Goal: Find specific page/section: Find specific page/section

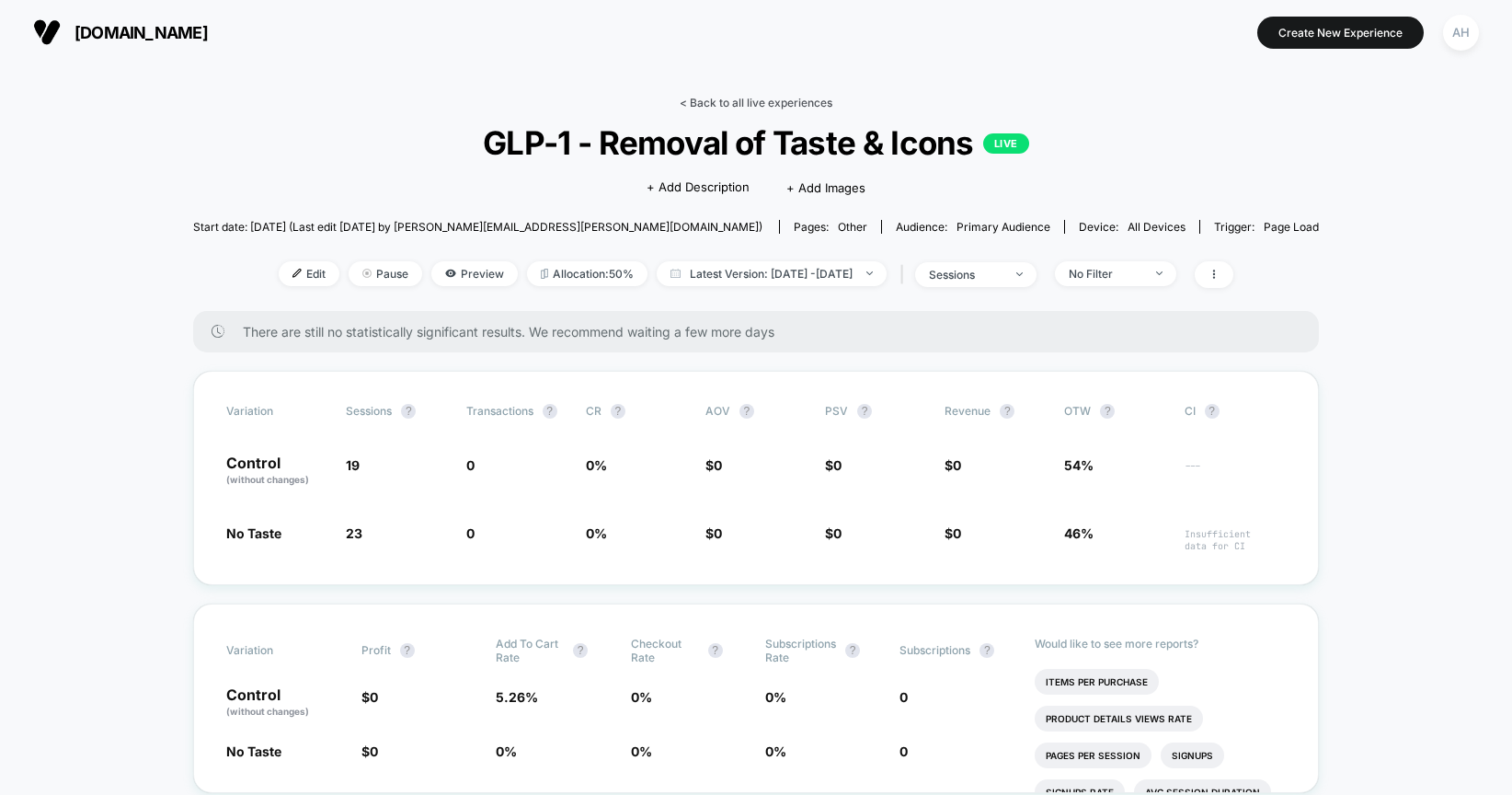
click at [777, 96] on link "< Back to all live experiences" at bounding box center [756, 102] width 153 height 13
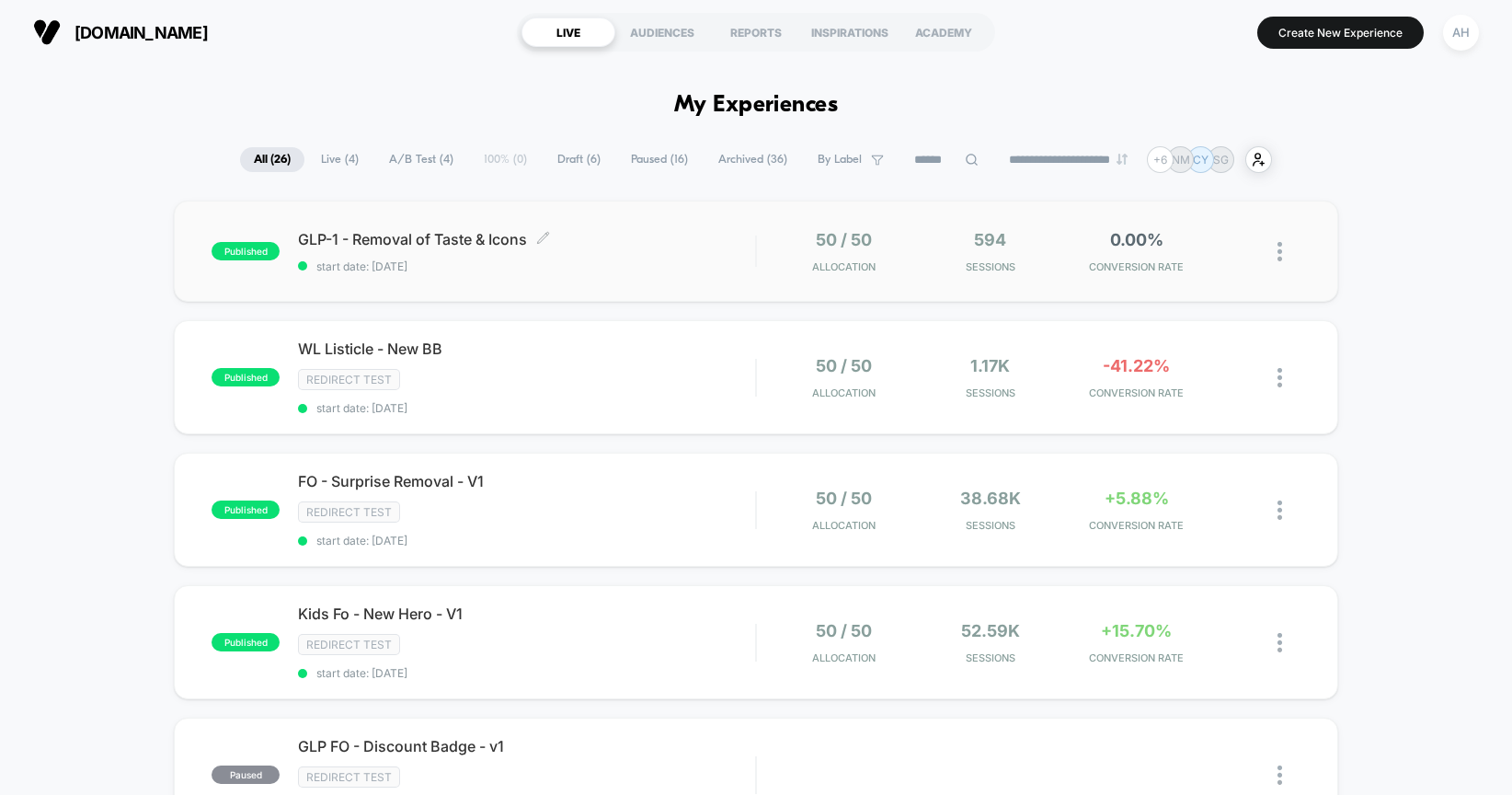
click at [656, 250] on div "GLP-1 - Removal of Taste & Icons Click to edit experience details Click to edit…" at bounding box center [526, 251] width 458 height 43
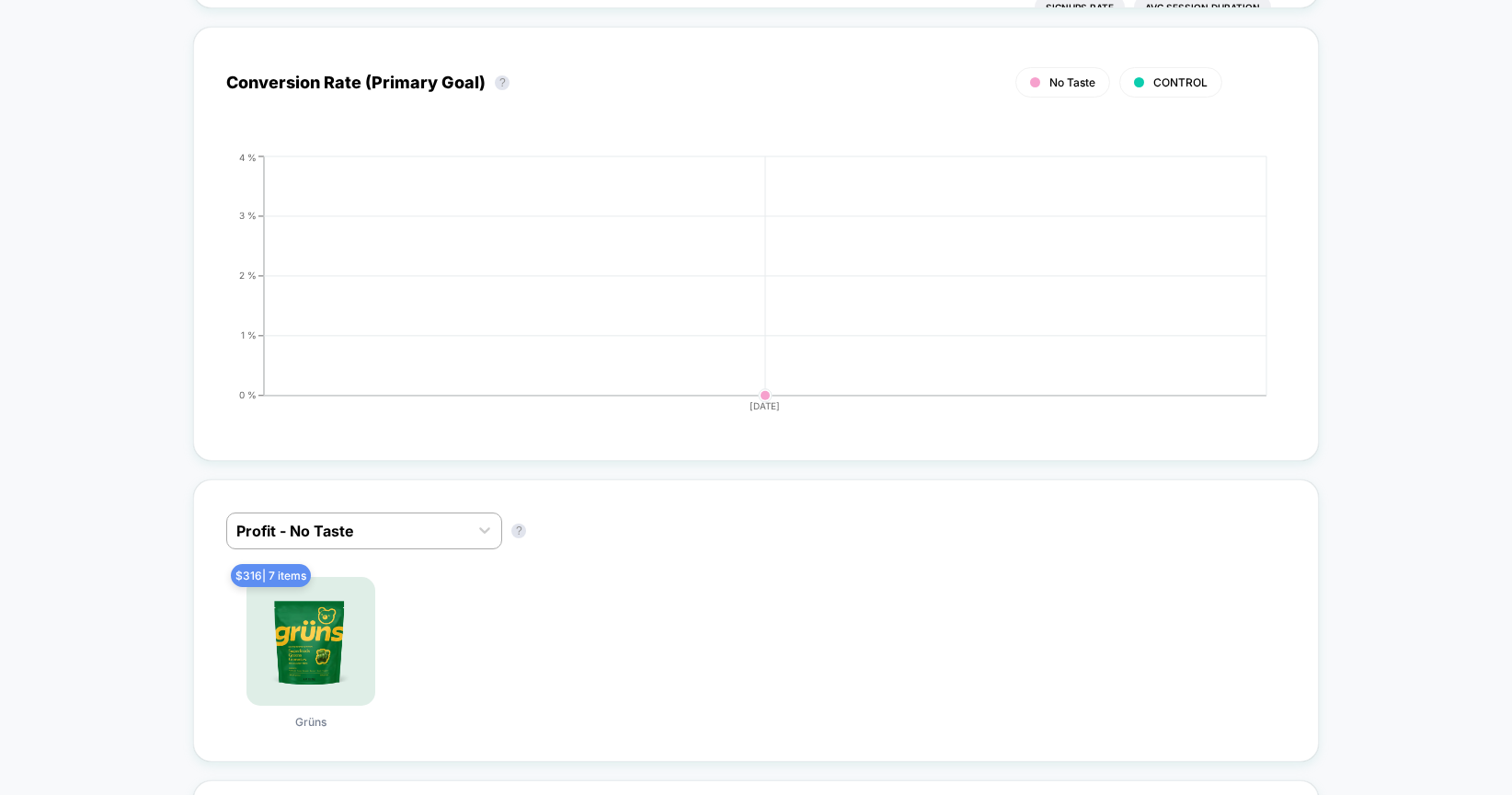
scroll to position [899, 0]
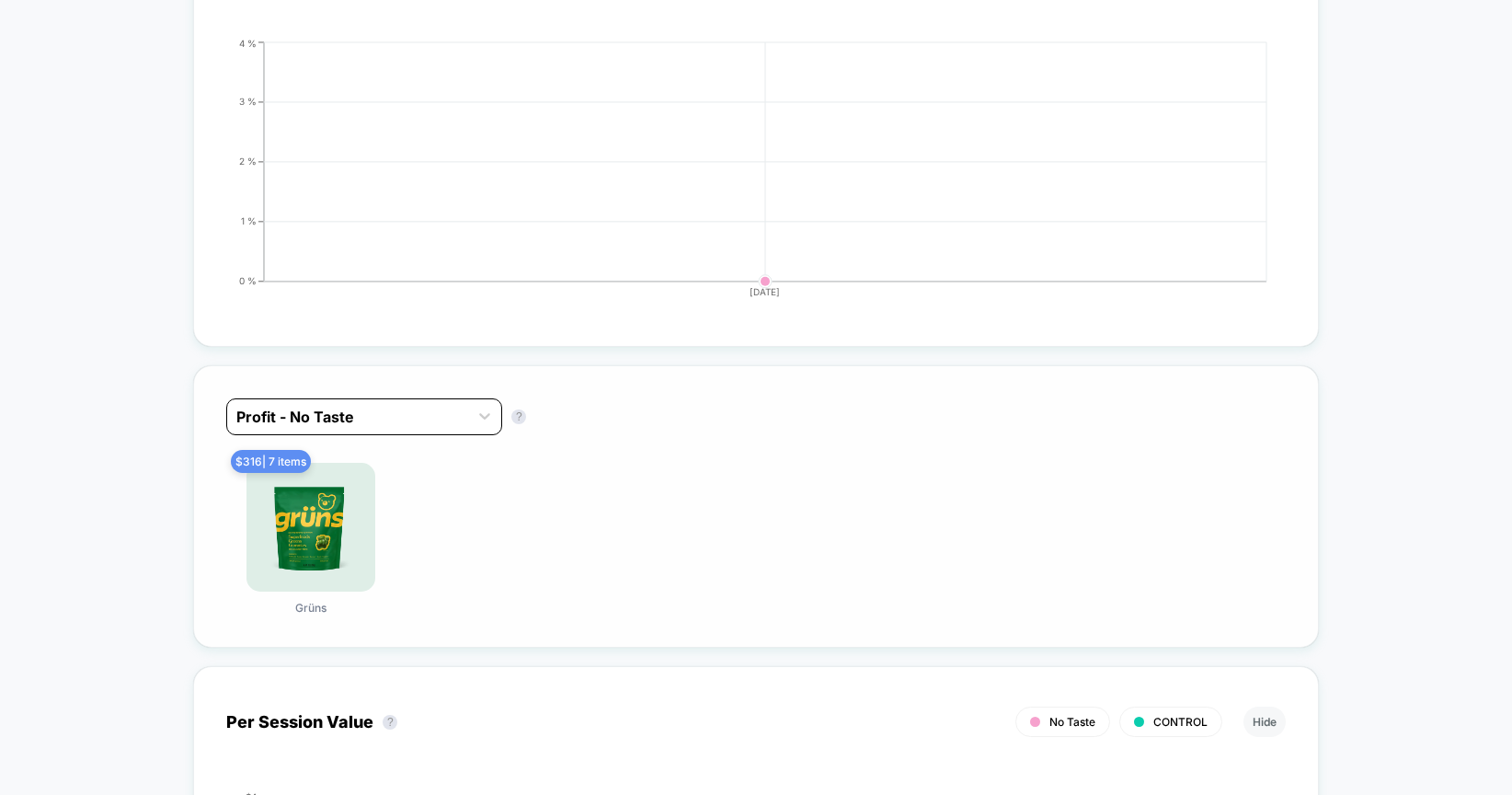
click at [387, 428] on div "Profit - No Taste" at bounding box center [348, 417] width 241 height 30
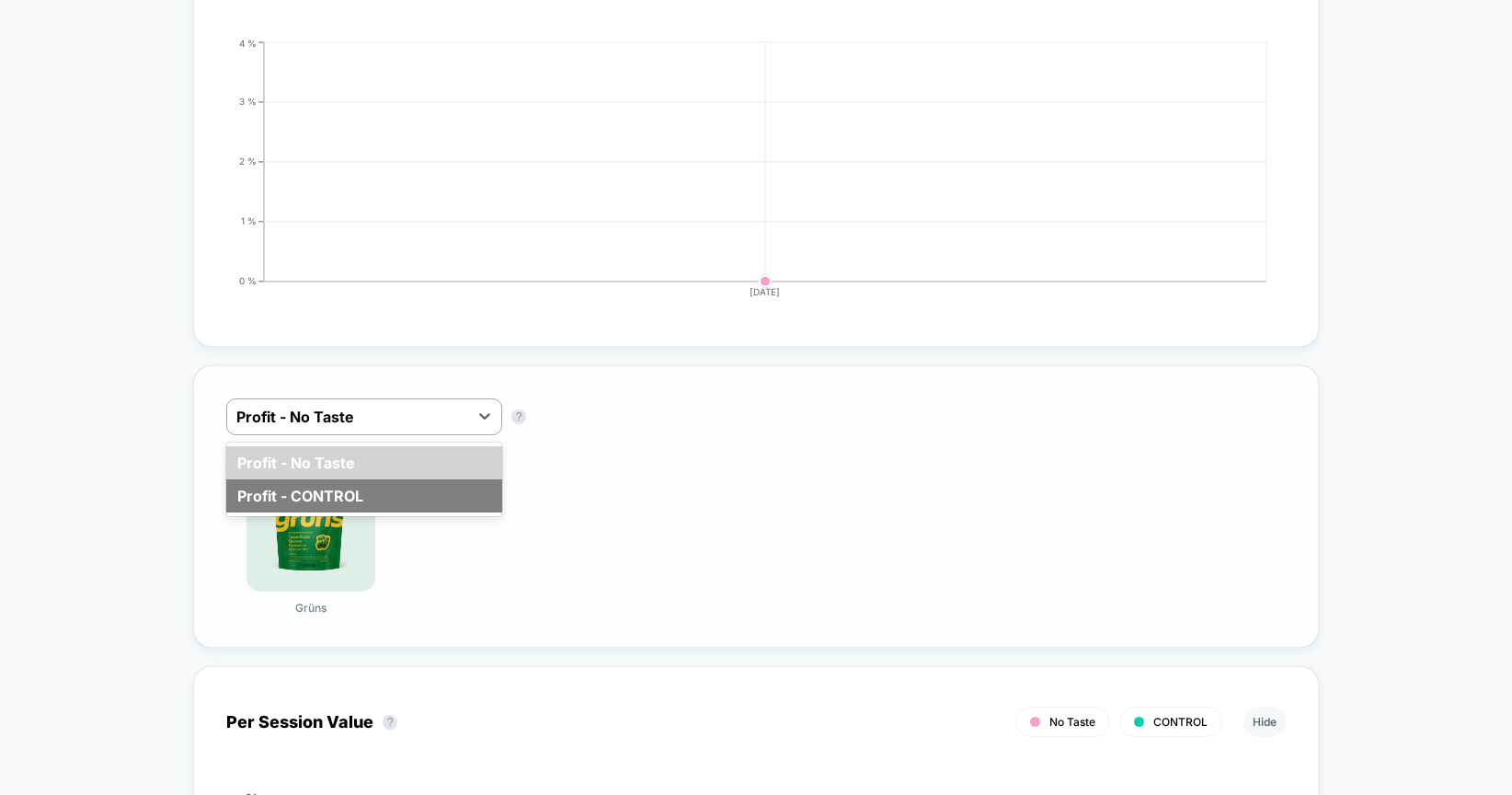
click at [383, 485] on div "Profit - CONTROL" at bounding box center [364, 496] width 276 height 33
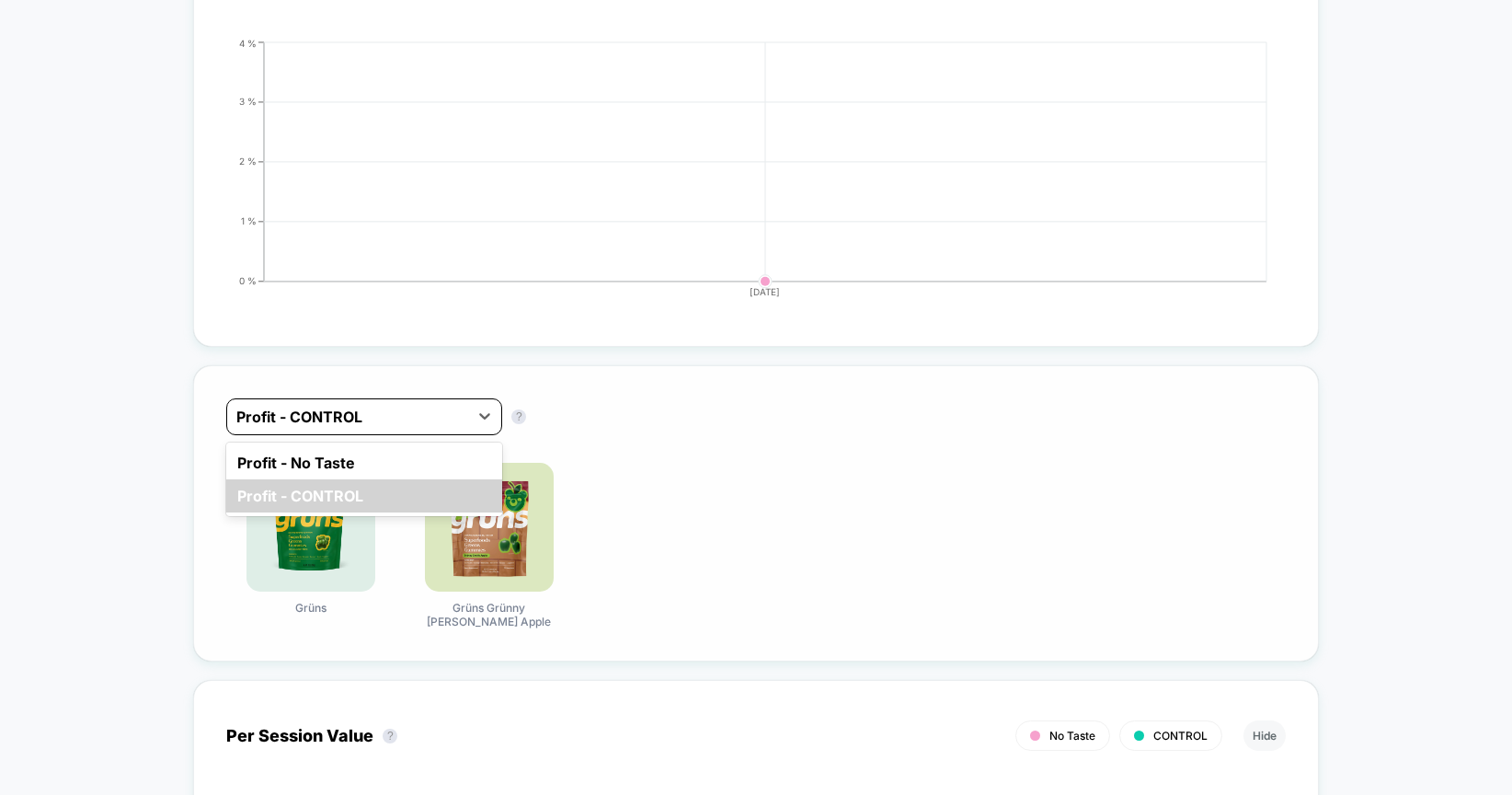
click at [397, 420] on div at bounding box center [348, 417] width 223 height 22
click at [378, 467] on div "Profit - No Taste" at bounding box center [364, 462] width 276 height 33
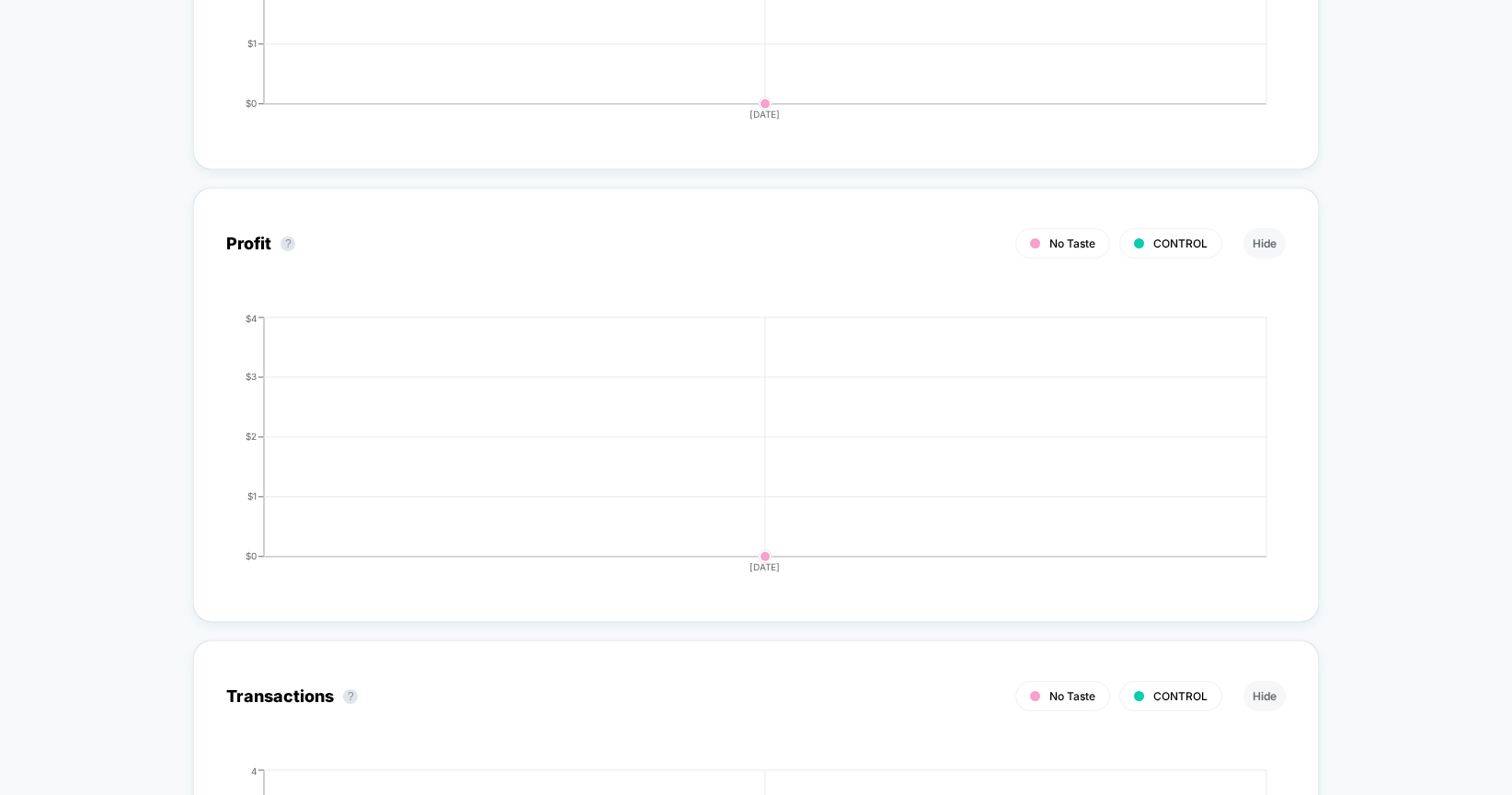
scroll to position [0, 0]
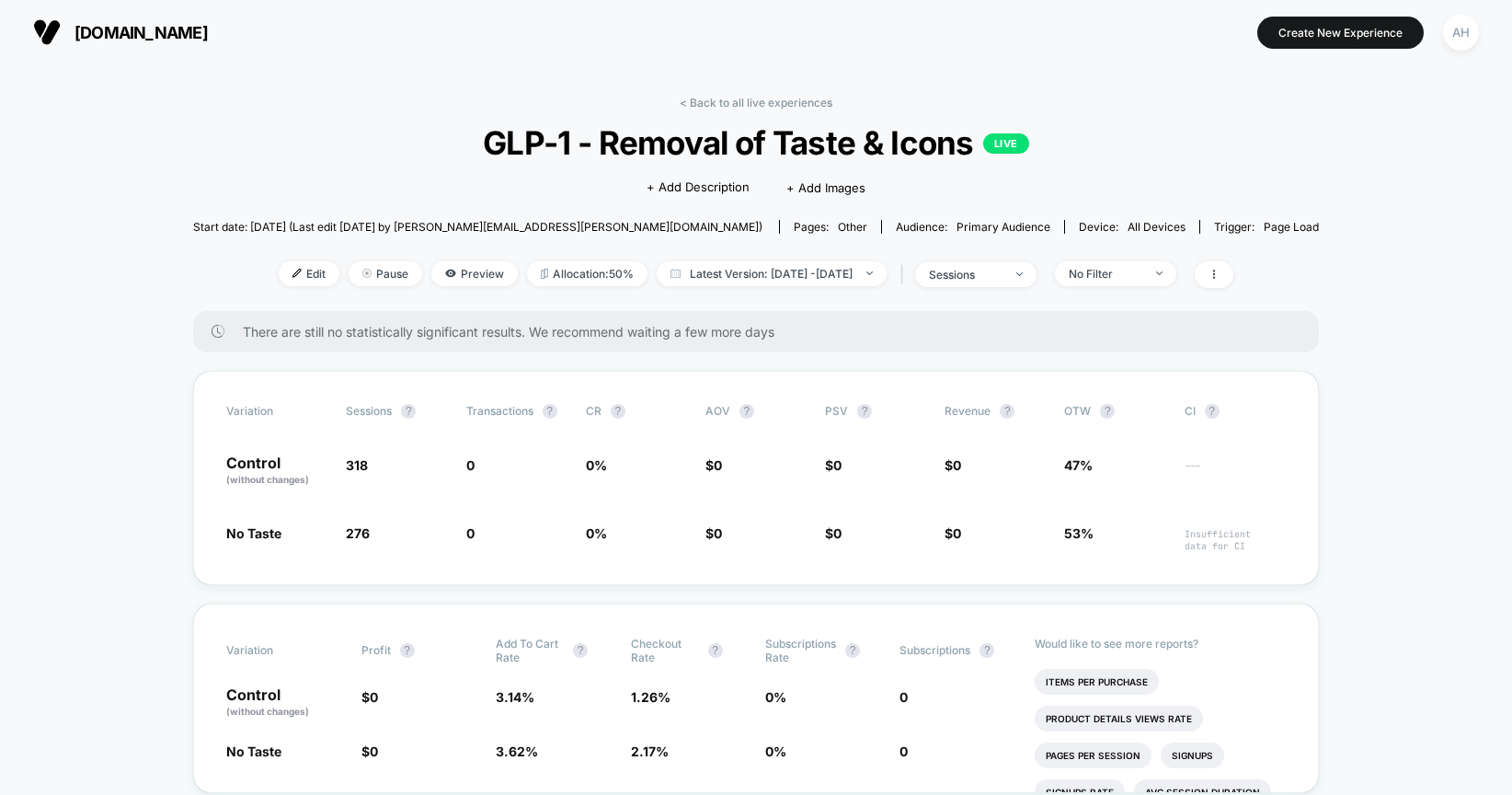
click at [801, 113] on div "< Back to all live experiences GLP-1 - Removal of Taste & Icons LIVE Click to e…" at bounding box center [756, 203] width 1126 height 215
click at [802, 109] on link "< Back to all live experiences" at bounding box center [756, 102] width 153 height 13
